Goal: Check status: Check status

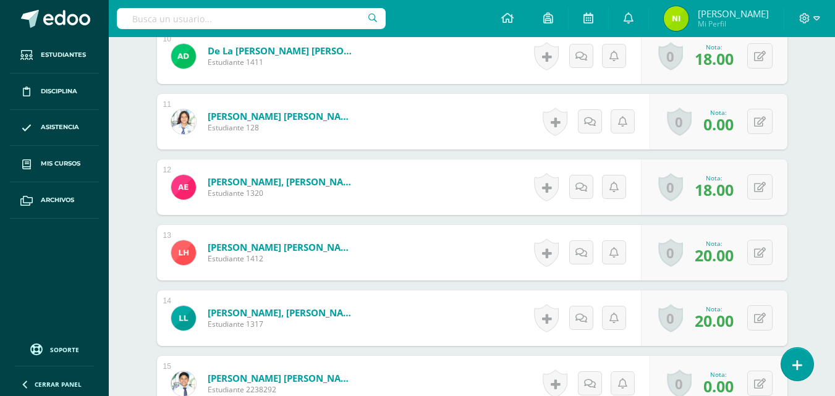
scroll to position [1006, 0]
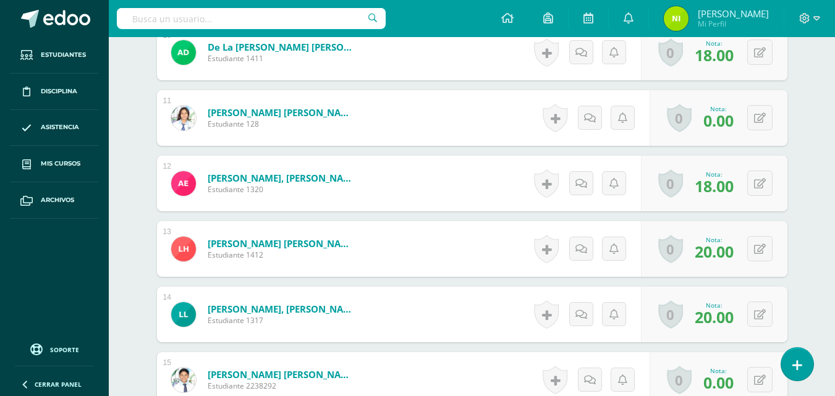
click at [180, 120] on img at bounding box center [183, 118] width 25 height 25
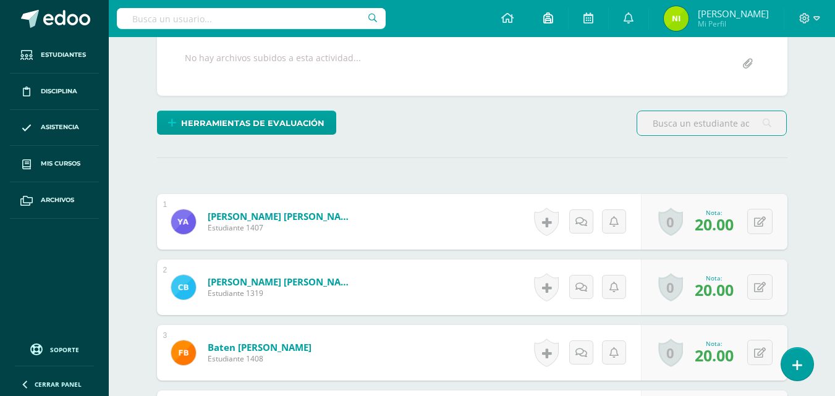
scroll to position [185, 0]
